Goal: Book appointment/travel/reservation

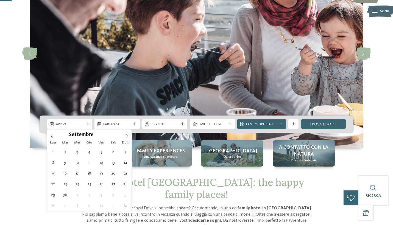
click at [127, 135] on icon at bounding box center [127, 136] width 4 height 4
type div "08.11.2025"
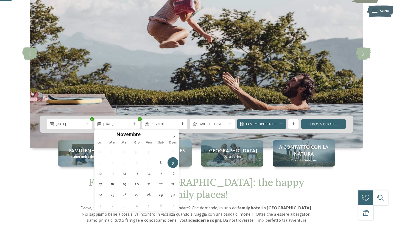
type div "15.11.2025"
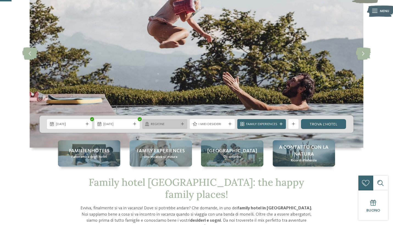
click at [165, 127] on div "Regione" at bounding box center [164, 124] width 45 height 10
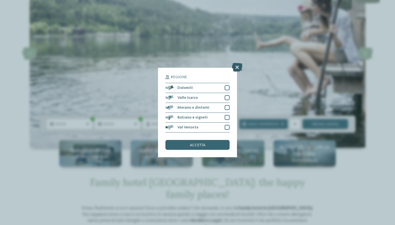
click at [237, 63] on icon at bounding box center [237, 67] width 11 height 9
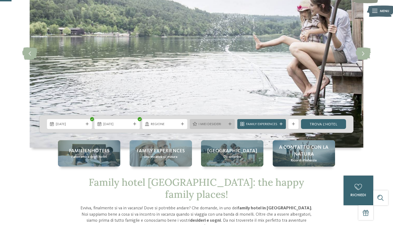
click at [222, 126] on span "I miei desideri" at bounding box center [213, 124] width 28 height 5
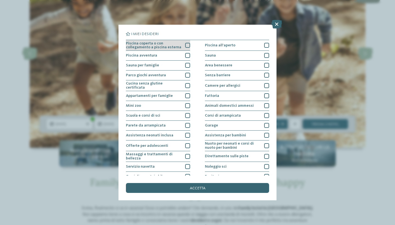
click at [177, 46] on span "Piscina coperta o con collegamento a piscina esterna" at bounding box center [154, 45] width 56 height 8
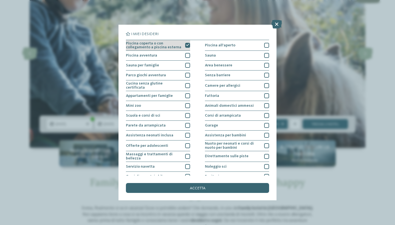
click at [187, 45] on icon at bounding box center [187, 45] width 3 height 3
click at [278, 26] on icon at bounding box center [277, 24] width 11 height 9
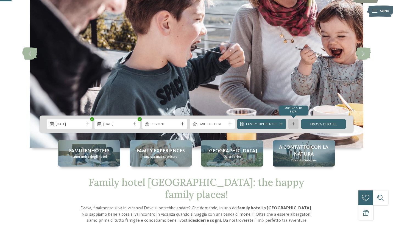
click at [292, 126] on div "mostra altri filtri" at bounding box center [293, 124] width 10 height 10
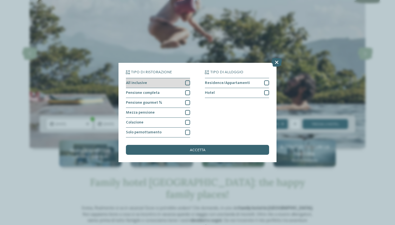
click at [188, 80] on div at bounding box center [187, 82] width 5 height 5
click at [188, 90] on div at bounding box center [187, 92] width 5 height 5
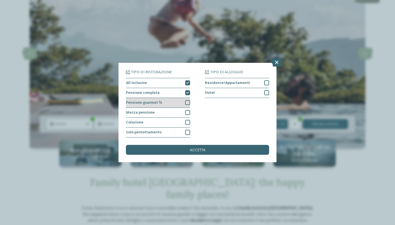
click at [188, 100] on div at bounding box center [187, 102] width 5 height 5
click at [188, 108] on div "Mezza pensione" at bounding box center [158, 113] width 64 height 10
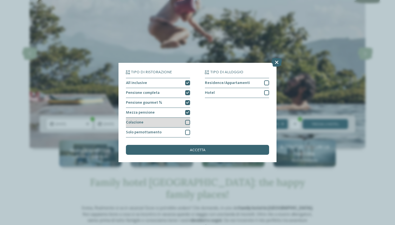
click at [187, 120] on div at bounding box center [187, 122] width 5 height 5
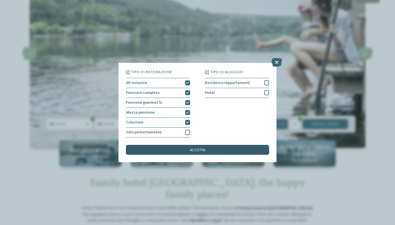
click at [218, 145] on div "accetta" at bounding box center [197, 150] width 143 height 10
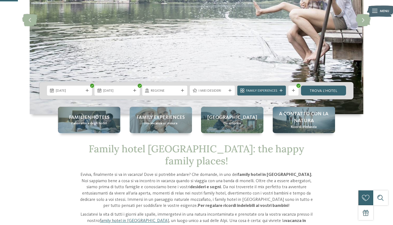
scroll to position [102, 0]
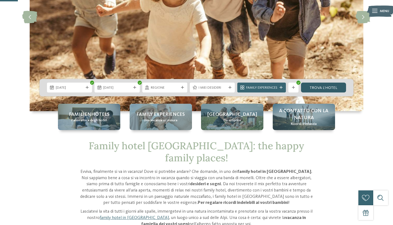
click at [325, 87] on link "trova l’hotel" at bounding box center [323, 88] width 45 height 10
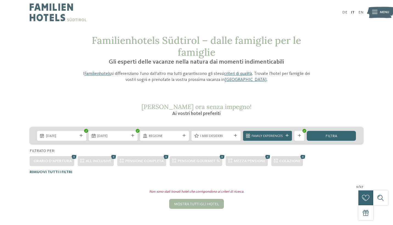
click at [79, 136] on div at bounding box center [81, 135] width 5 height 3
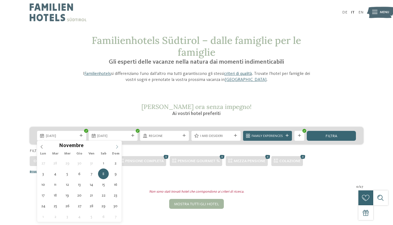
click at [115, 147] on icon at bounding box center [117, 147] width 4 height 4
type div "06.12.2025"
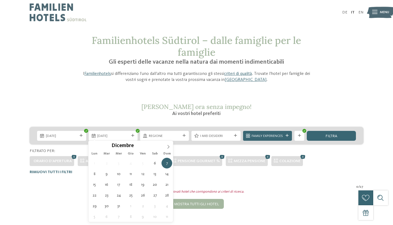
type div "13.12.2025"
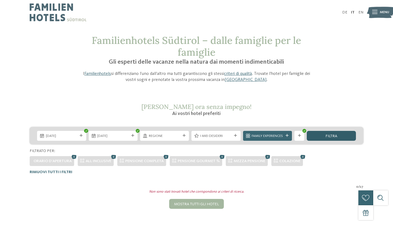
click at [329, 135] on span "filtra" at bounding box center [331, 136] width 12 height 4
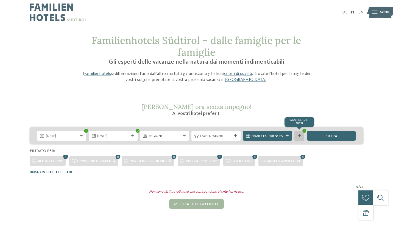
click at [300, 136] on icon at bounding box center [299, 135] width 3 height 3
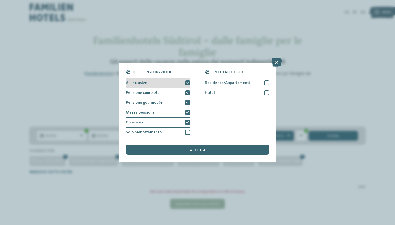
click at [182, 78] on div "All inclusive" at bounding box center [158, 83] width 64 height 10
click at [182, 88] on div "Pensione completa" at bounding box center [158, 93] width 64 height 10
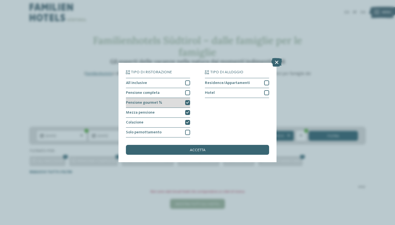
click at [182, 98] on div "Pensione gourmet ¾" at bounding box center [158, 103] width 64 height 10
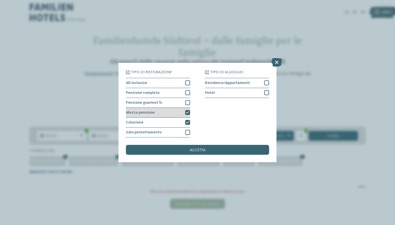
click at [180, 108] on div "Mezza pensione" at bounding box center [158, 113] width 64 height 10
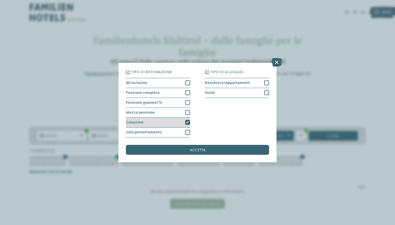
click at [178, 118] on div "Colazione" at bounding box center [158, 123] width 64 height 10
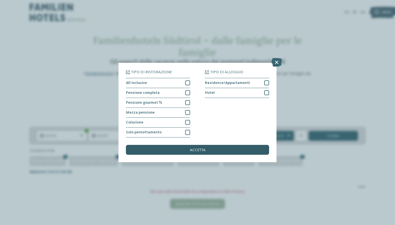
click at [183, 145] on div "accetta" at bounding box center [197, 150] width 143 height 10
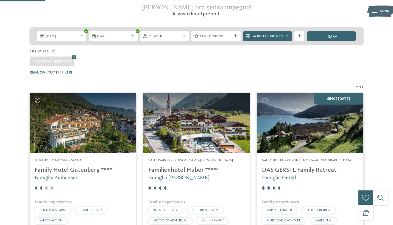
scroll to position [97, 0]
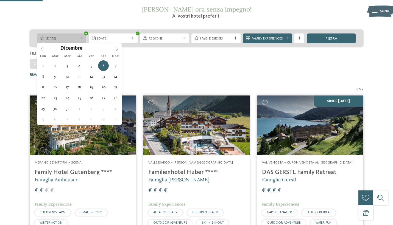
click at [76, 39] on span "06.12.2025" at bounding box center [62, 38] width 32 height 5
click at [43, 51] on icon at bounding box center [42, 50] width 4 height 4
type div "08.11.2025"
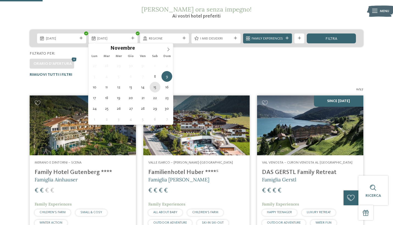
type div "15.11.2025"
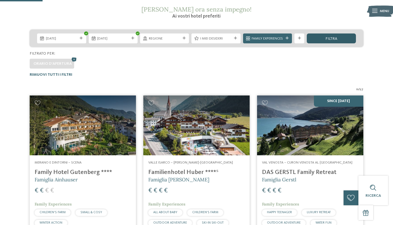
click at [348, 40] on div "filtra" at bounding box center [331, 38] width 49 height 10
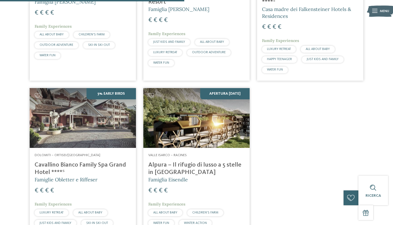
scroll to position [276, 0]
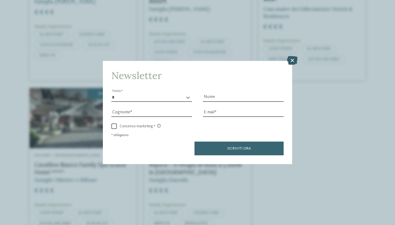
click at [292, 56] on icon at bounding box center [292, 60] width 11 height 9
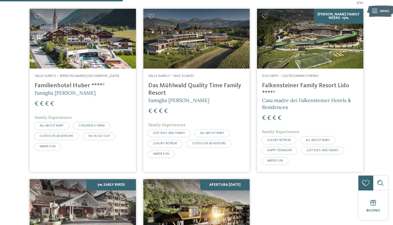
scroll to position [175, 0]
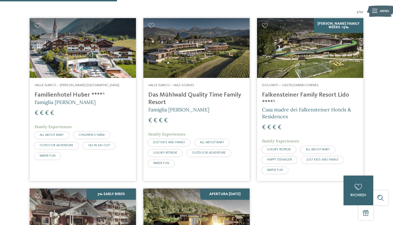
click at [54, 109] on div "€ € € €" at bounding box center [83, 113] width 96 height 9
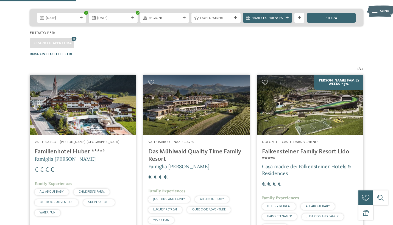
scroll to position [121, 0]
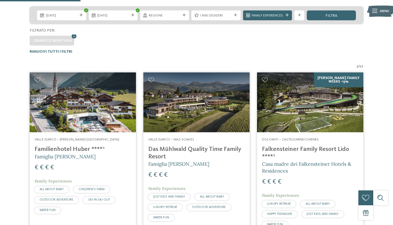
click at [226, 99] on img at bounding box center [196, 102] width 106 height 60
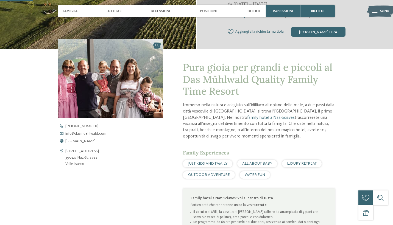
scroll to position [141, 0]
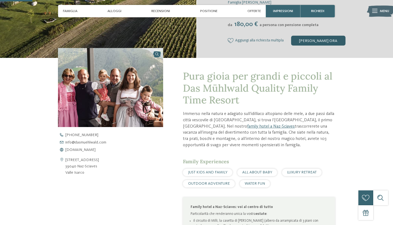
click at [318, 38] on div "[PERSON_NAME] ora" at bounding box center [318, 41] width 54 height 10
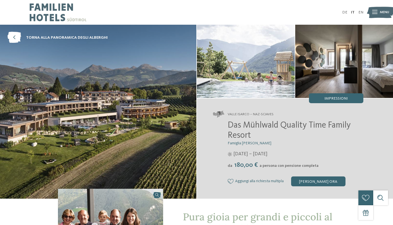
scroll to position [0, 0]
